Goal: Information Seeking & Learning: Learn about a topic

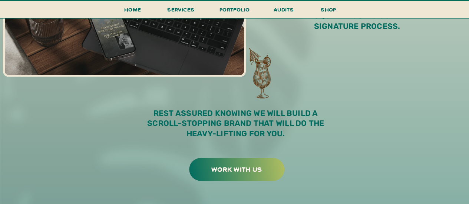
scroll to position [668, 0]
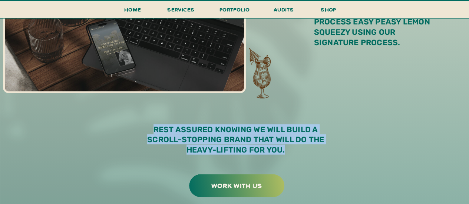
drag, startPoint x: 155, startPoint y: 128, endPoint x: 225, endPoint y: 137, distance: 71.5
click at [293, 152] on p "rest assured knowing we will build a scroll-stopping brand that will do the hea…" at bounding box center [235, 142] width 195 height 36
copy p "rest assured knowing we will build a scroll-stopping brand that will do the hea…"
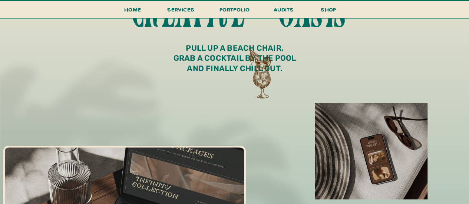
scroll to position [556, 0]
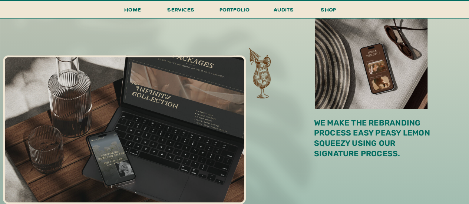
click at [365, 151] on p "We make the rebranding process easy peasy lemon squeezy using our signature pro…" at bounding box center [374, 140] width 121 height 44
click at [341, 125] on p "We make the rebranding process easy peasy lemon squeezy using our signature pro…" at bounding box center [374, 140] width 121 height 44
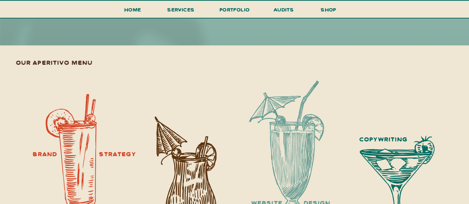
scroll to position [927, 0]
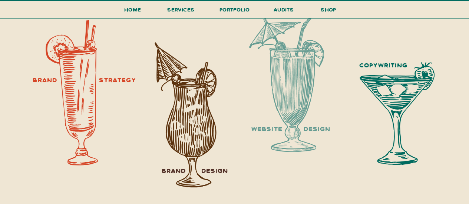
click at [369, 67] on h3 "copywriting" at bounding box center [384, 65] width 66 height 17
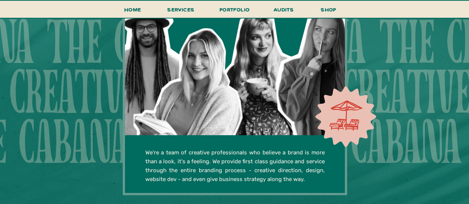
scroll to position [1520, 0]
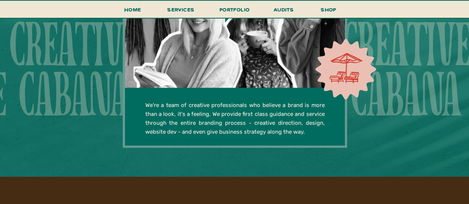
click at [284, 122] on h3 "We're a team of creative professionals who believe a brand is more than a look,…" at bounding box center [234, 119] width 179 height 36
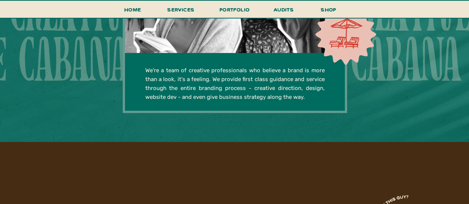
scroll to position [1558, 0]
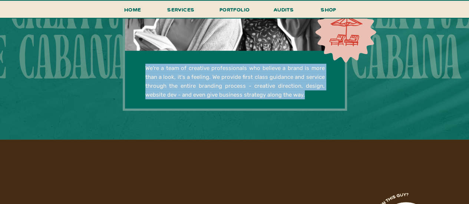
drag, startPoint x: 294, startPoint y: 93, endPoint x: 142, endPoint y: 66, distance: 154.4
click at [142, 66] on div "the creative cabana the creative cabana the creative cabana the creative cabana…" at bounding box center [234, 8] width 445 height 263
copy div "We're a team of creative professionals who believe a brand is more than a look,…"
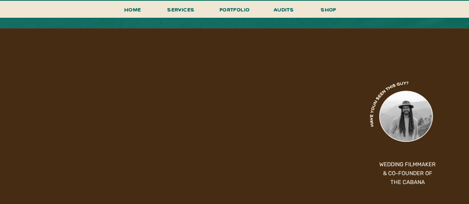
scroll to position [1706, 0]
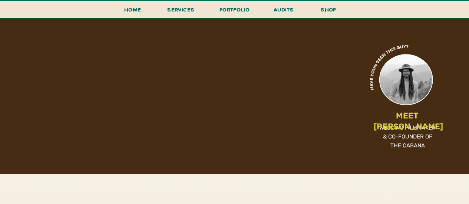
click at [418, 117] on h3 "MEET [PERSON_NAME]" at bounding box center [407, 116] width 67 height 10
click at [407, 138] on h3 "WEDDING FILMMAKER & CO-FOUNDER OF THE CABANA" at bounding box center [407, 139] width 61 height 33
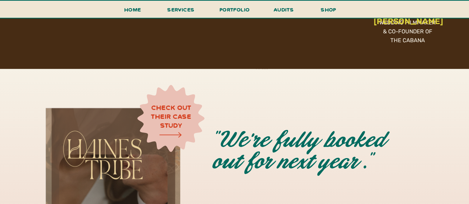
scroll to position [1854, 0]
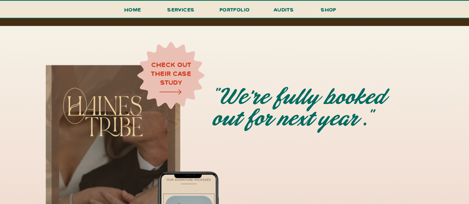
click at [158, 73] on h3 "check out their case study" at bounding box center [172, 73] width 42 height 26
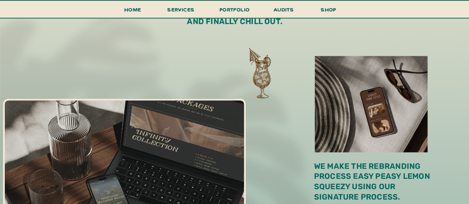
scroll to position [556, 0]
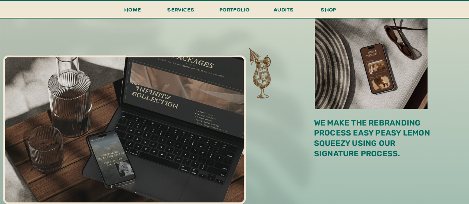
drag, startPoint x: 431, startPoint y: 135, endPoint x: 422, endPoint y: 164, distance: 30.3
click at [422, 164] on div at bounding box center [268, 123] width 537 height 438
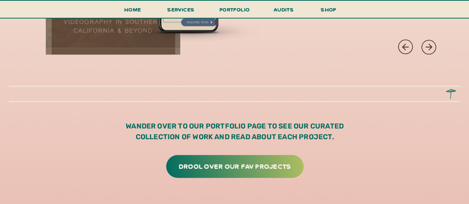
scroll to position [2077, 0]
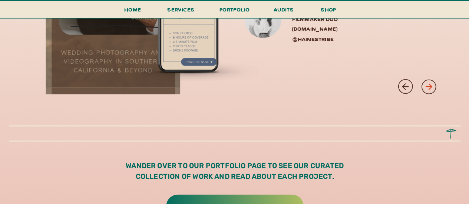
click at [429, 85] on icon at bounding box center [428, 86] width 7 height 7
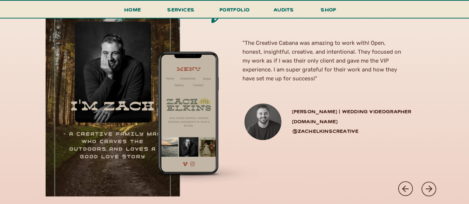
scroll to position [2003, 0]
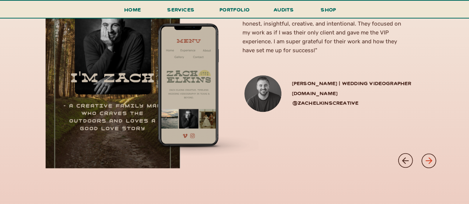
click at [429, 160] on icon at bounding box center [429, 161] width 10 height 10
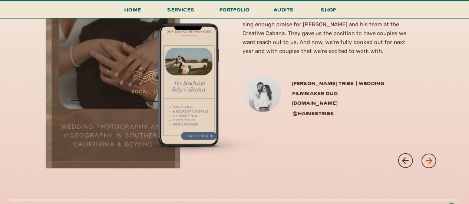
click at [429, 160] on icon at bounding box center [429, 161] width 10 height 10
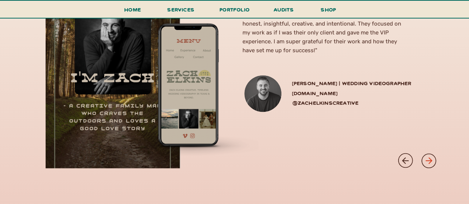
click at [429, 160] on icon at bounding box center [429, 161] width 10 height 10
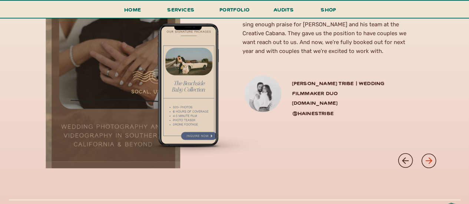
click at [429, 160] on icon at bounding box center [429, 161] width 10 height 10
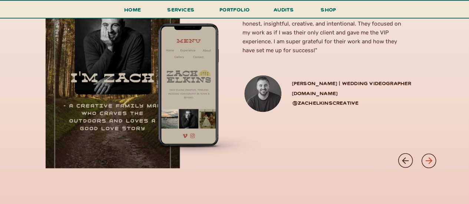
click at [429, 160] on icon at bounding box center [429, 161] width 10 height 10
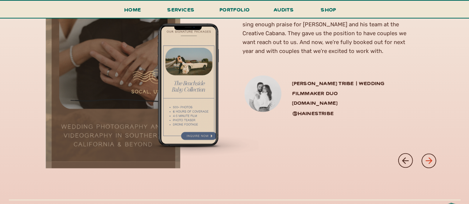
click at [429, 160] on icon at bounding box center [429, 161] width 10 height 10
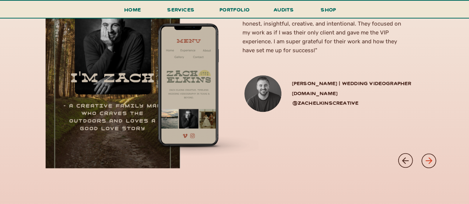
click at [429, 160] on icon at bounding box center [429, 161] width 10 height 10
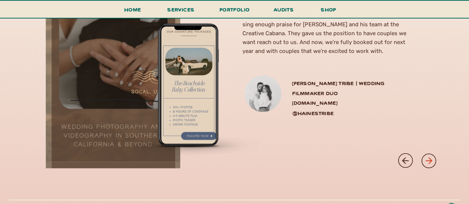
click at [429, 160] on icon at bounding box center [429, 161] width 10 height 10
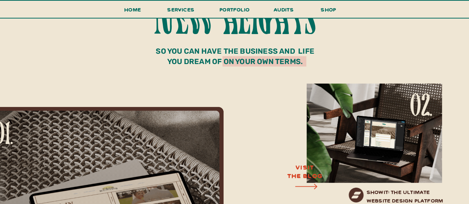
scroll to position [2336, 0]
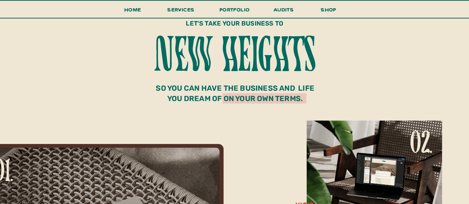
click at [299, 88] on p "so you can have the business and life you dream of on your own terms." at bounding box center [236, 91] width 164 height 17
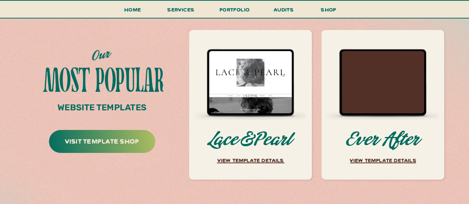
scroll to position [2856, 0]
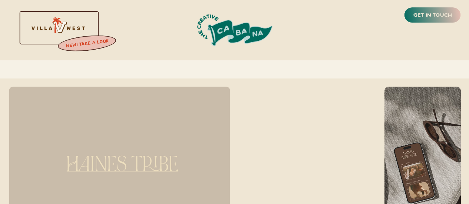
scroll to position [223, 0]
